Goal: Task Accomplishment & Management: Use online tool/utility

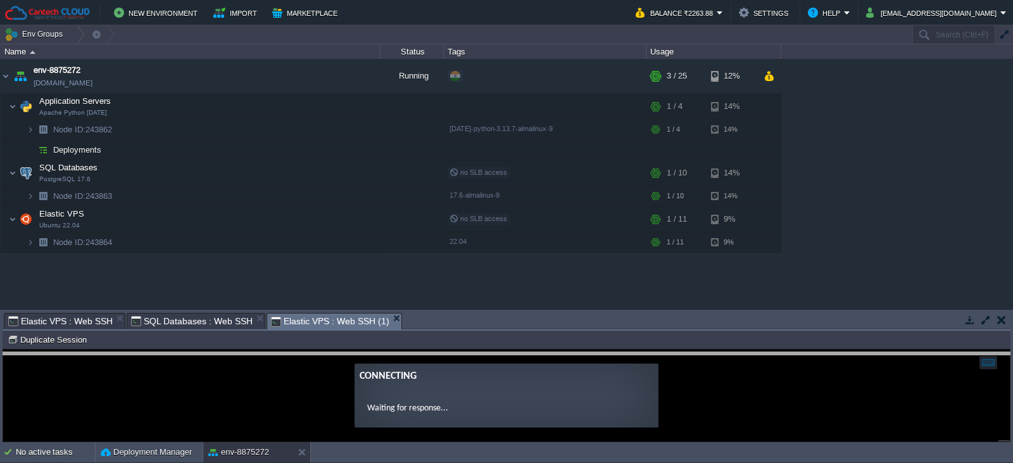
drag, startPoint x: 453, startPoint y: 313, endPoint x: 452, endPoint y: 353, distance: 39.3
click at [452, 353] on body "New Environment Import Marketplace Bonus ₹0.00 Upgrade Account Balance ₹2263.88…" at bounding box center [506, 231] width 1013 height 463
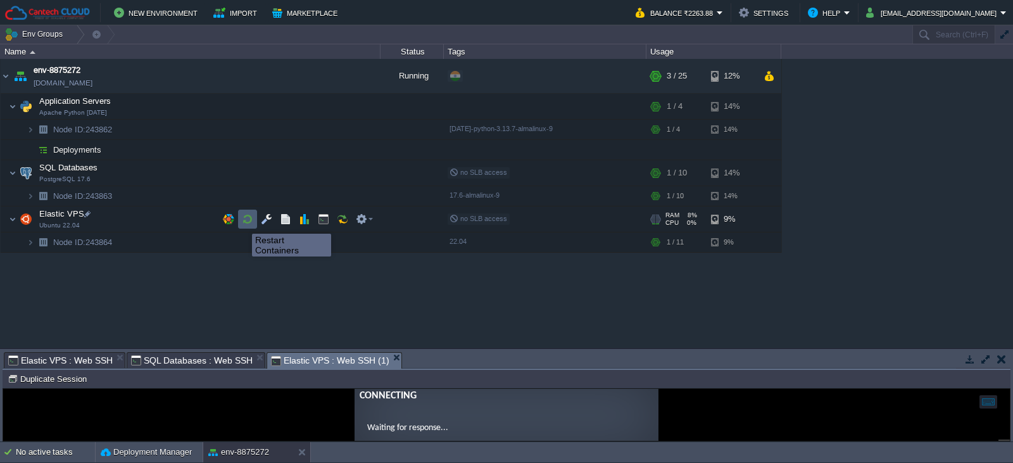
click at [242, 222] on button "button" at bounding box center [247, 218] width 11 height 11
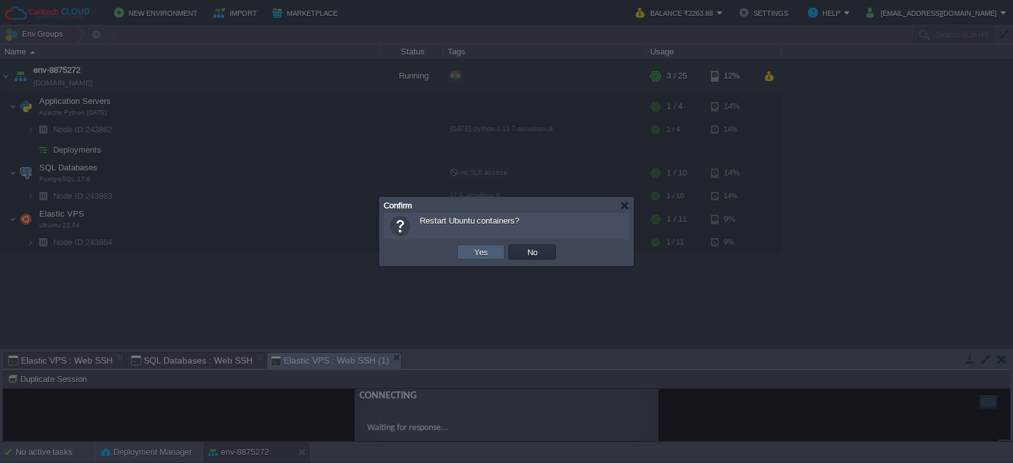
click at [475, 254] on button "Yes" at bounding box center [481, 251] width 22 height 11
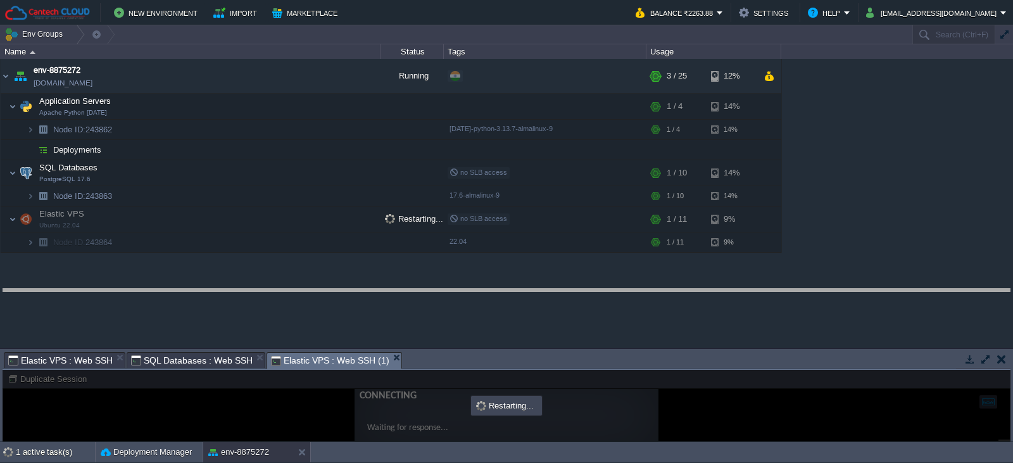
drag, startPoint x: 474, startPoint y: 353, endPoint x: 471, endPoint y: 290, distance: 63.4
click at [471, 290] on body "New Environment Import Marketplace Bonus ₹0.00 Upgrade Account Balance ₹2263.88…" at bounding box center [506, 231] width 1013 height 463
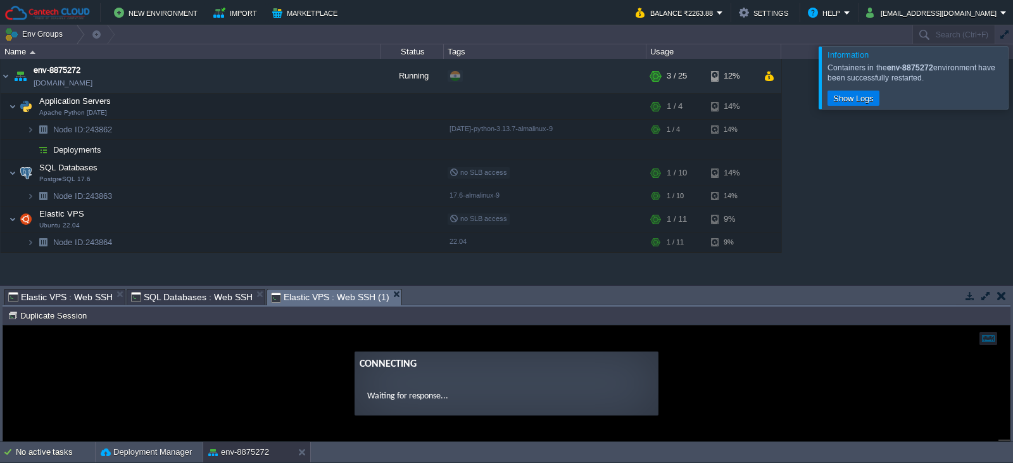
click at [1012, 84] on div at bounding box center [1028, 77] width 0 height 62
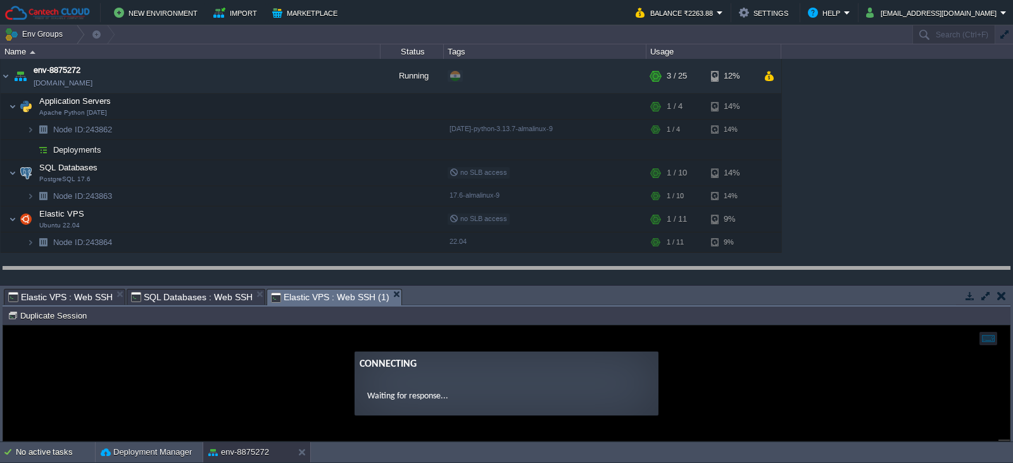
drag, startPoint x: 475, startPoint y: 291, endPoint x: 474, endPoint y: 269, distance: 22.2
click at [474, 269] on body "New Environment Import Marketplace Bonus ₹0.00 Upgrade Account Balance ₹2263.88…" at bounding box center [506, 231] width 1013 height 463
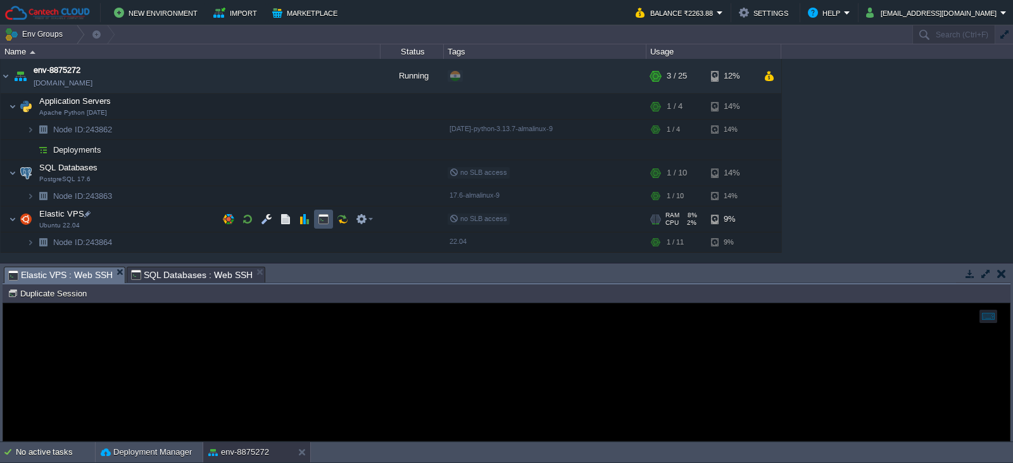
click at [326, 221] on button "button" at bounding box center [323, 218] width 11 height 11
click at [322, 242] on button "button" at bounding box center [323, 241] width 11 height 11
click at [322, 217] on button "button" at bounding box center [323, 218] width 11 height 11
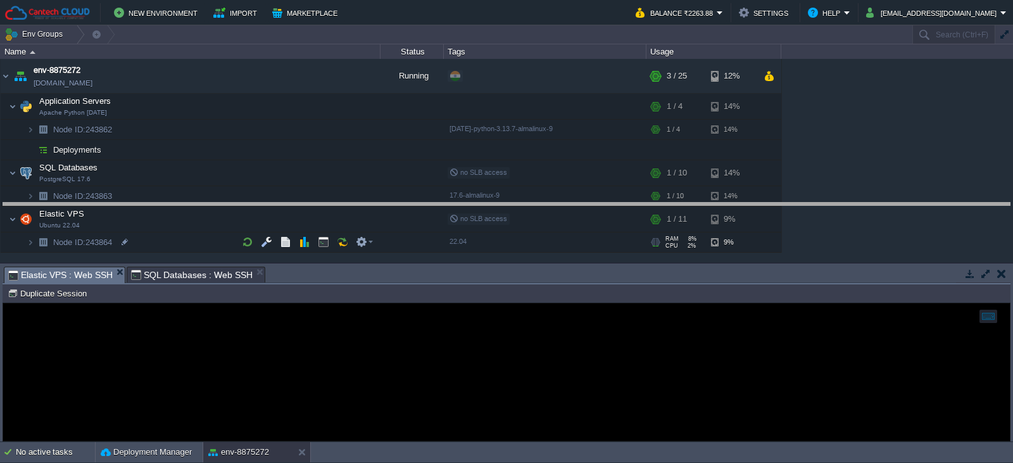
drag, startPoint x: 299, startPoint y: 276, endPoint x: 298, endPoint y: 259, distance: 17.1
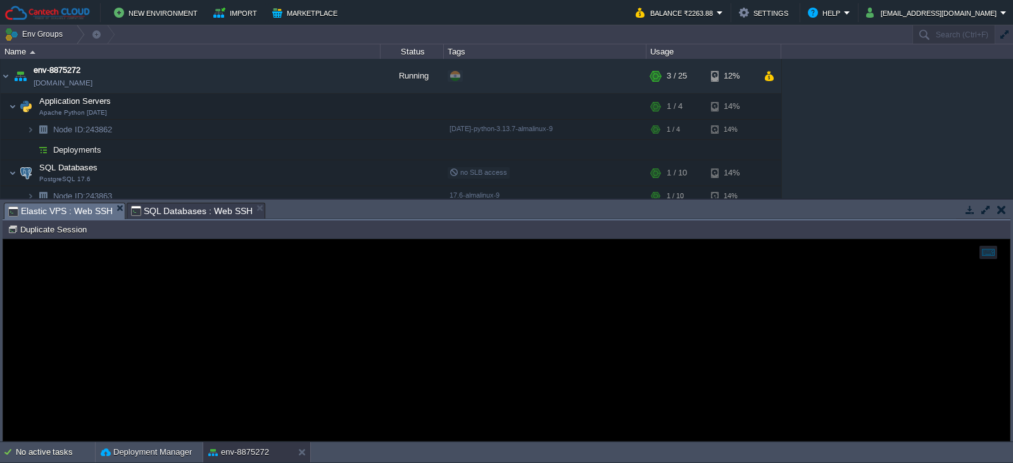
click at [200, 322] on div at bounding box center [506, 339] width 1007 height 201
click at [66, 215] on span "Elastic VPS : Web SSH" at bounding box center [60, 211] width 104 height 16
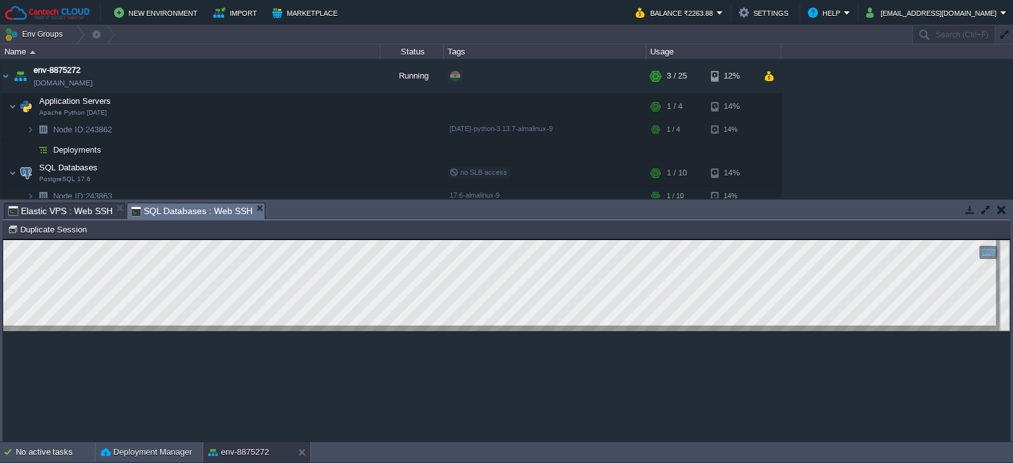
click at [164, 208] on span "SQL Databases : Web SSH" at bounding box center [192, 211] width 122 height 16
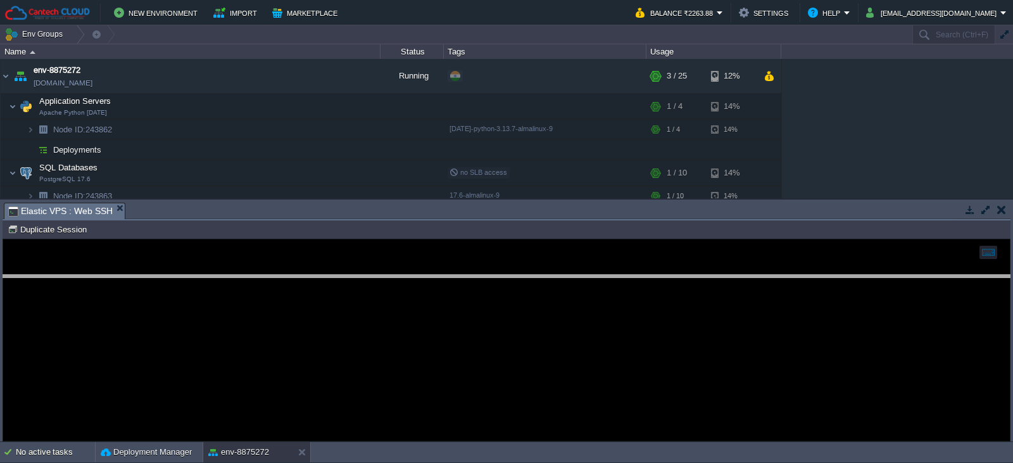
drag, startPoint x: 353, startPoint y: 213, endPoint x: 328, endPoint y: 286, distance: 76.9
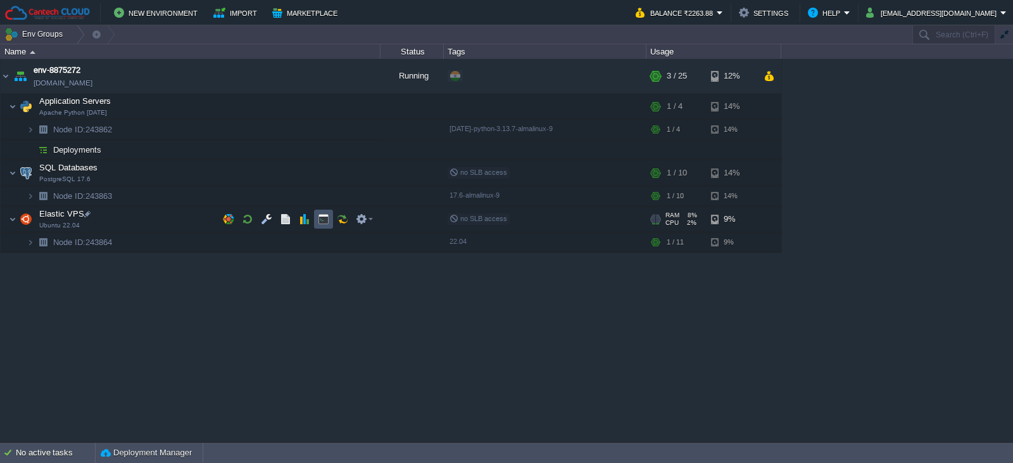
click at [327, 222] on button "button" at bounding box center [323, 218] width 11 height 11
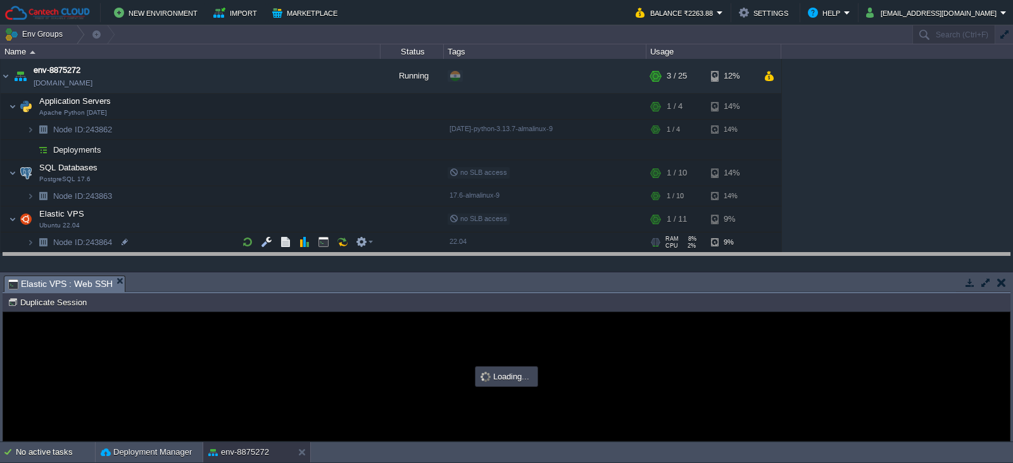
drag, startPoint x: 219, startPoint y: 282, endPoint x: 220, endPoint y: 257, distance: 24.7
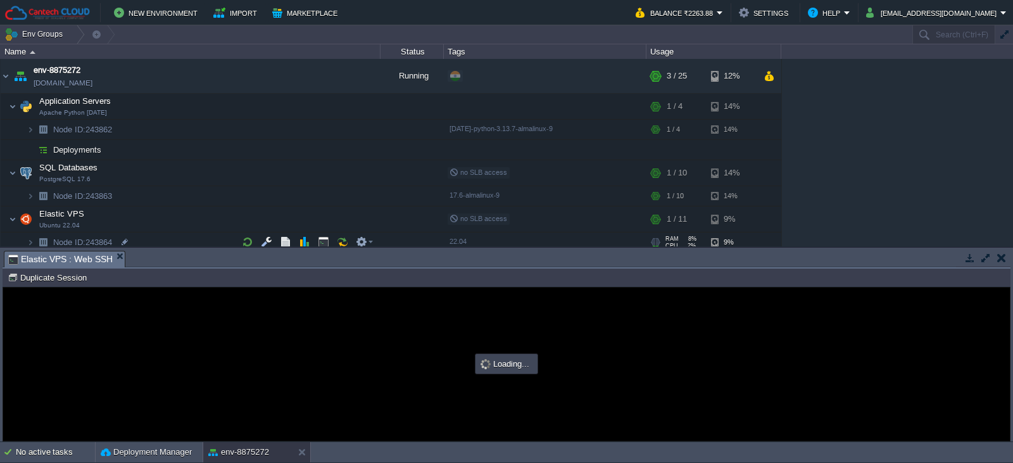
type input "#000000"
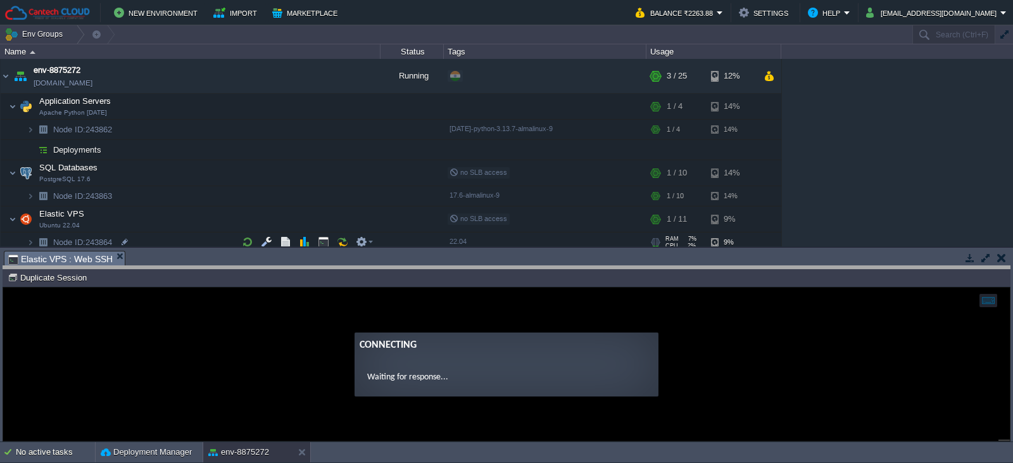
drag, startPoint x: 265, startPoint y: 256, endPoint x: 261, endPoint y: 271, distance: 15.5
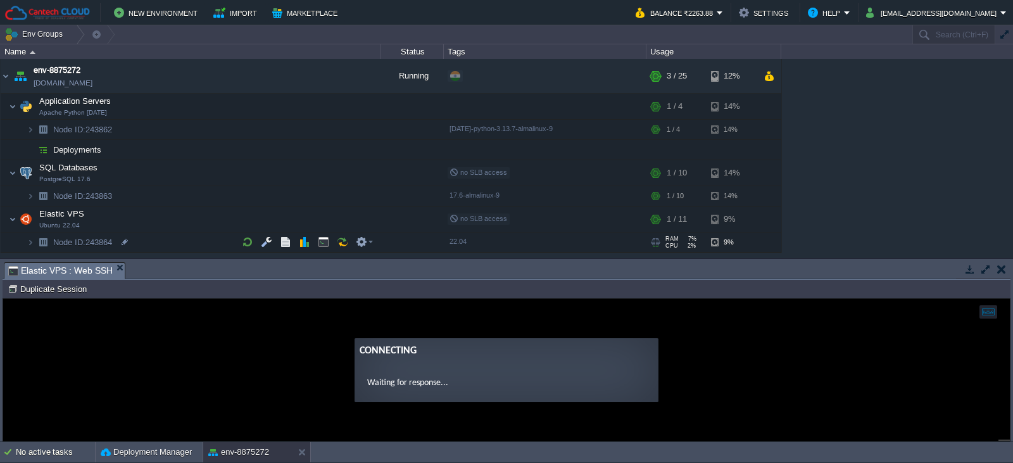
click at [1003, 269] on button "button" at bounding box center [1001, 268] width 9 height 11
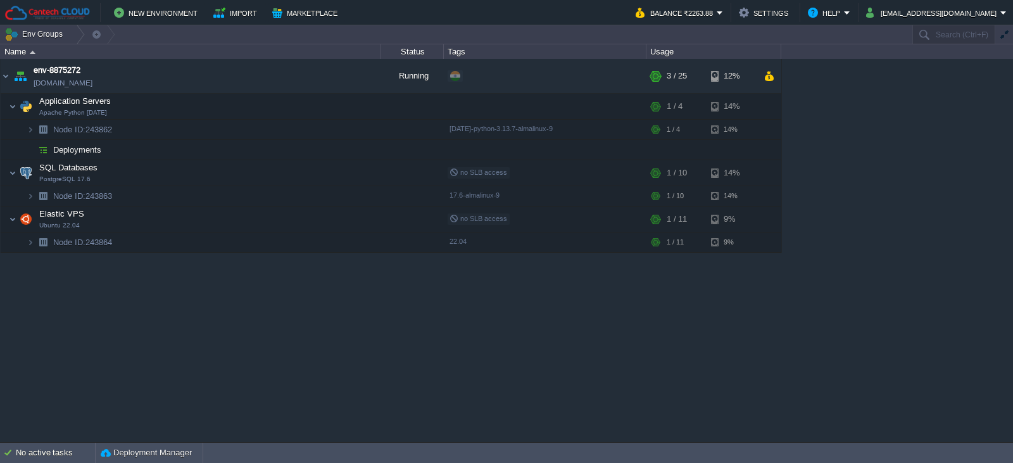
click at [104, 267] on div "env-8875272 [DOMAIN_NAME] Running + Add to Env Group RAM 9% CPU 1% 3 / 25 12% A…" at bounding box center [506, 250] width 1013 height 382
click at [29, 242] on img at bounding box center [31, 242] width 8 height 20
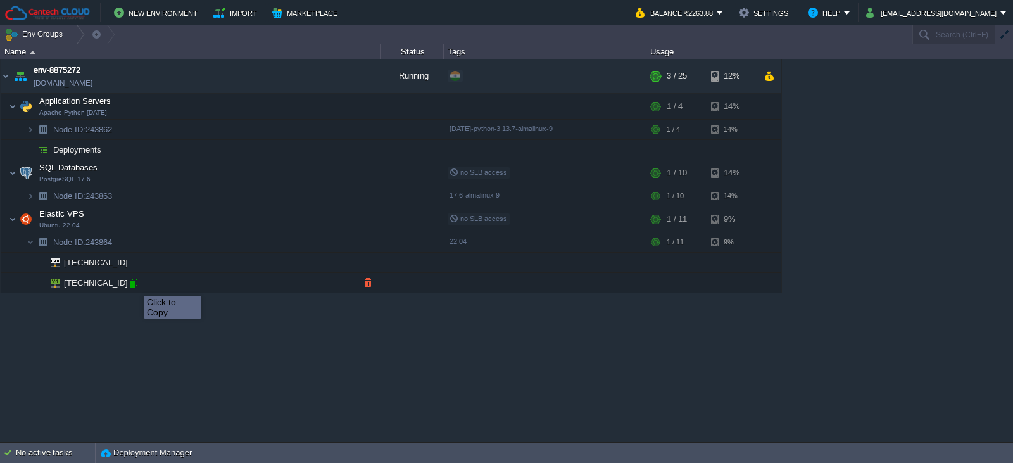
click at [134, 284] on div at bounding box center [133, 282] width 11 height 11
click at [230, 316] on div "env-8875272 [DOMAIN_NAME] Running + Add to Env Group RAM 9% CPU 1% 3 / 25 12% A…" at bounding box center [506, 250] width 1013 height 382
click at [135, 283] on div at bounding box center [133, 282] width 11 height 11
click at [199, 324] on div "env-8875272 [DOMAIN_NAME] Running + Add to Env Group RAM 9% CPU 1% 3 / 25 12% A…" at bounding box center [506, 250] width 1013 height 382
click at [372, 216] on em at bounding box center [364, 218] width 17 height 11
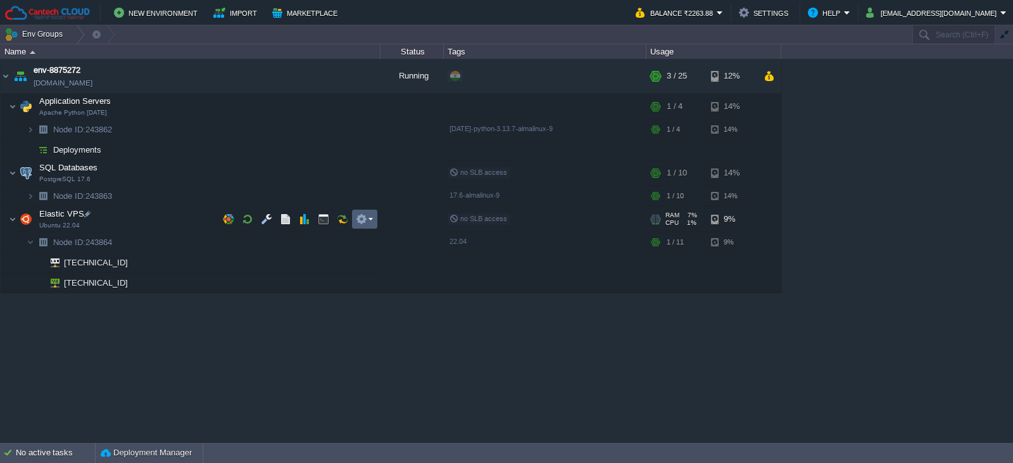
click at [372, 216] on em at bounding box center [364, 218] width 17 height 11
click at [127, 263] on div at bounding box center [125, 262] width 11 height 11
type input "[TECHNICAL_ID]"
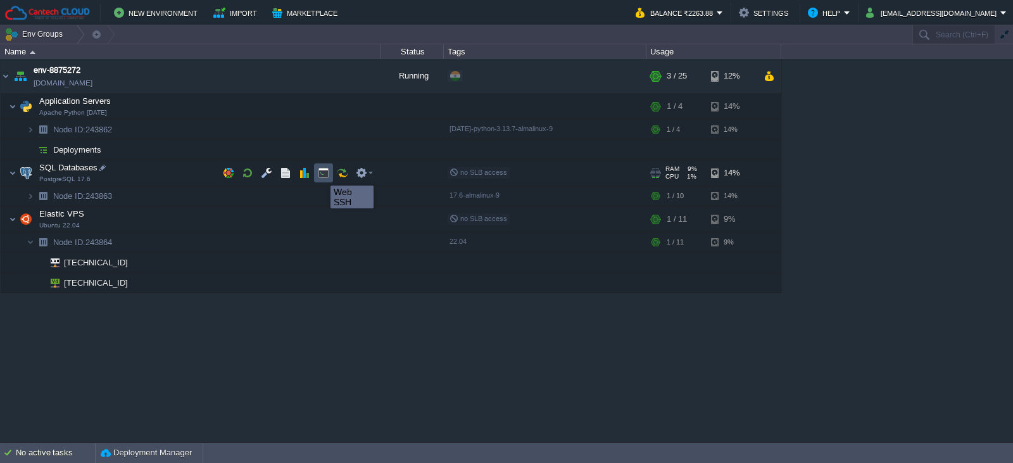
click at [321, 174] on button "button" at bounding box center [323, 172] width 11 height 11
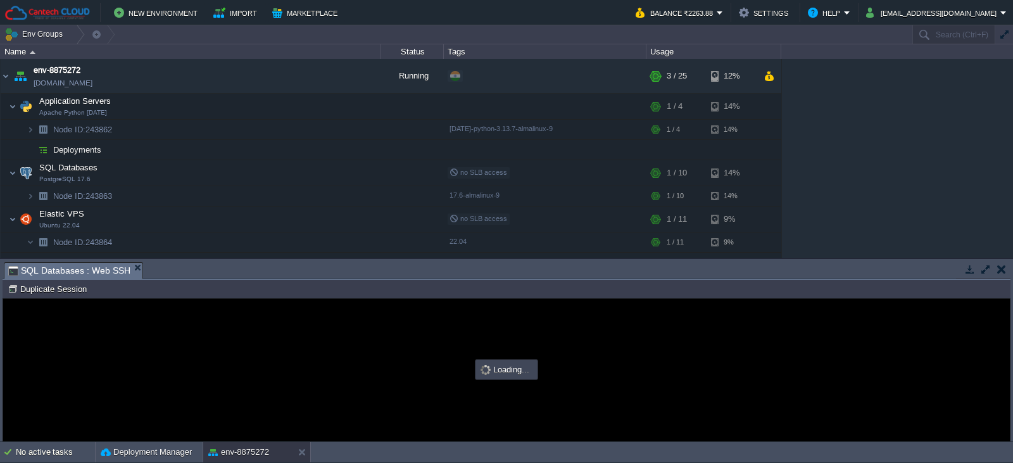
type input "#000000"
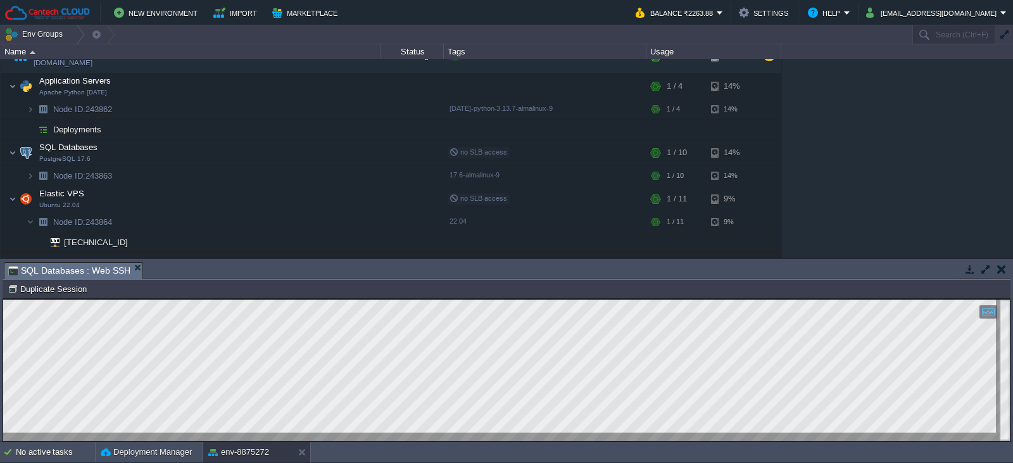
scroll to position [35, 0]
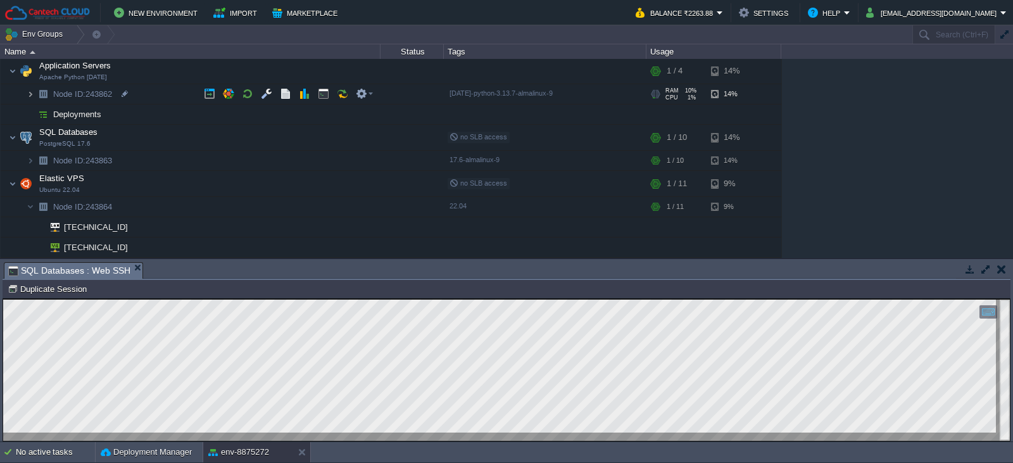
click at [32, 94] on img at bounding box center [31, 94] width 8 height 20
